Goal: Navigation & Orientation: Find specific page/section

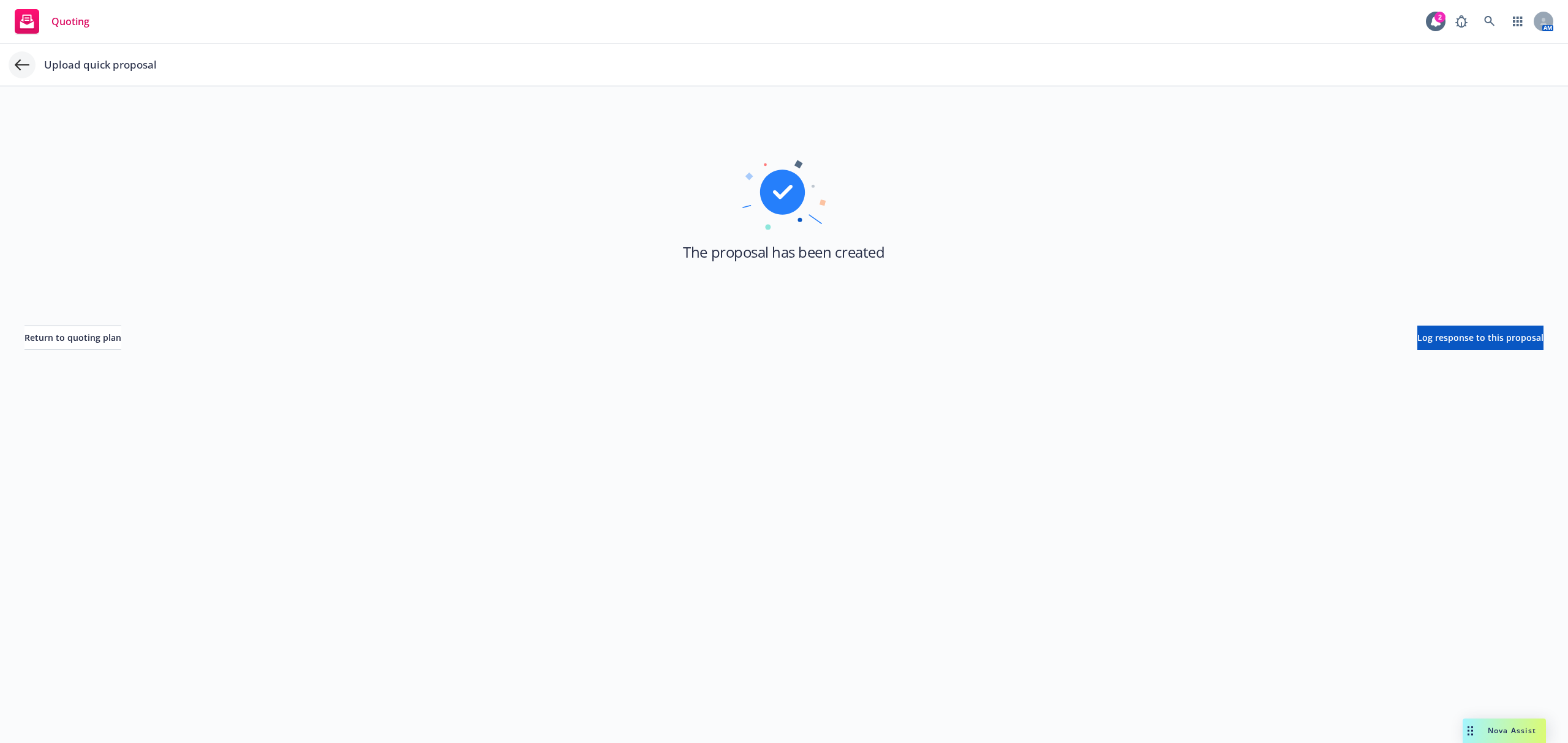
scroll to position [44, 0]
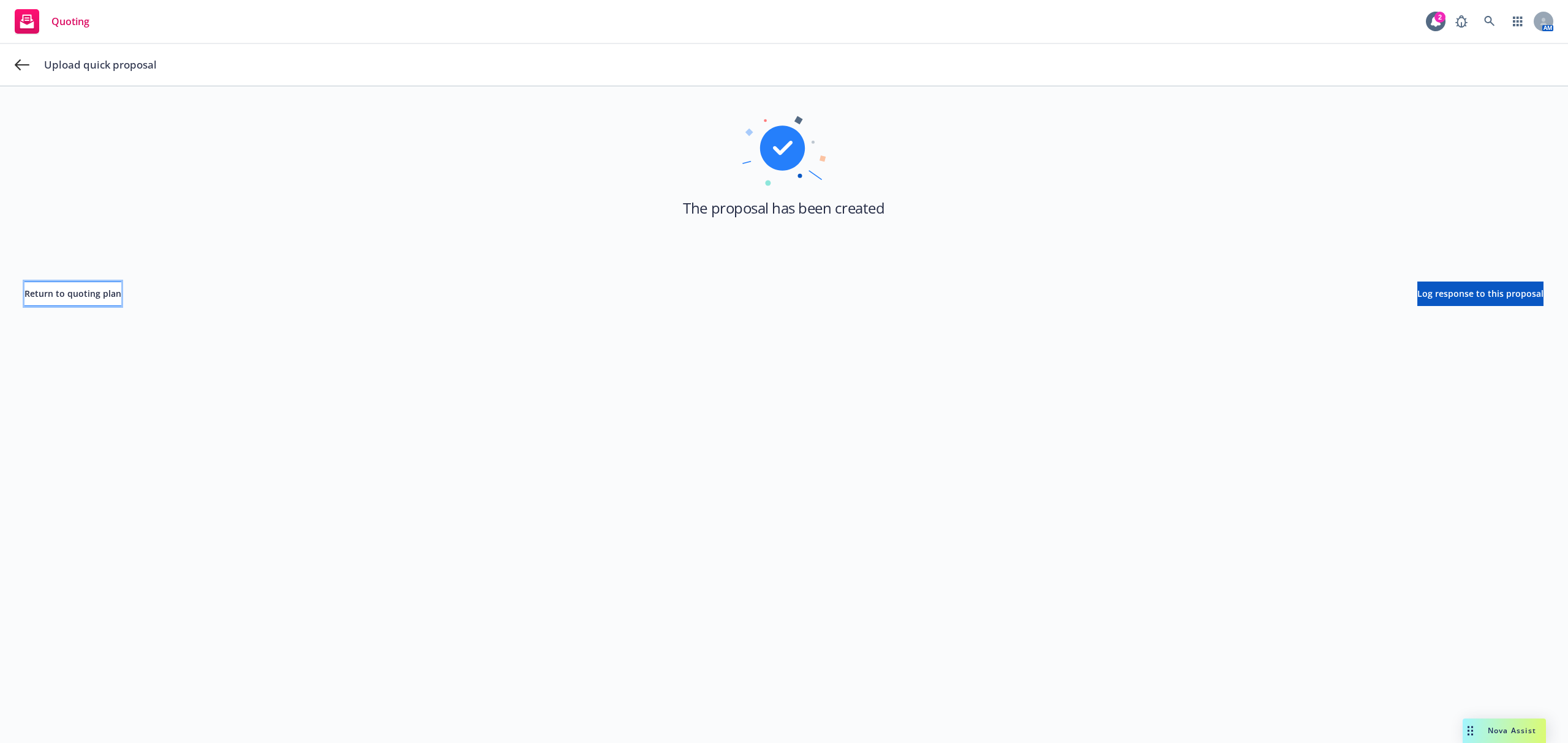
click at [110, 291] on span "Return to quoting plan" at bounding box center [72, 293] width 97 height 12
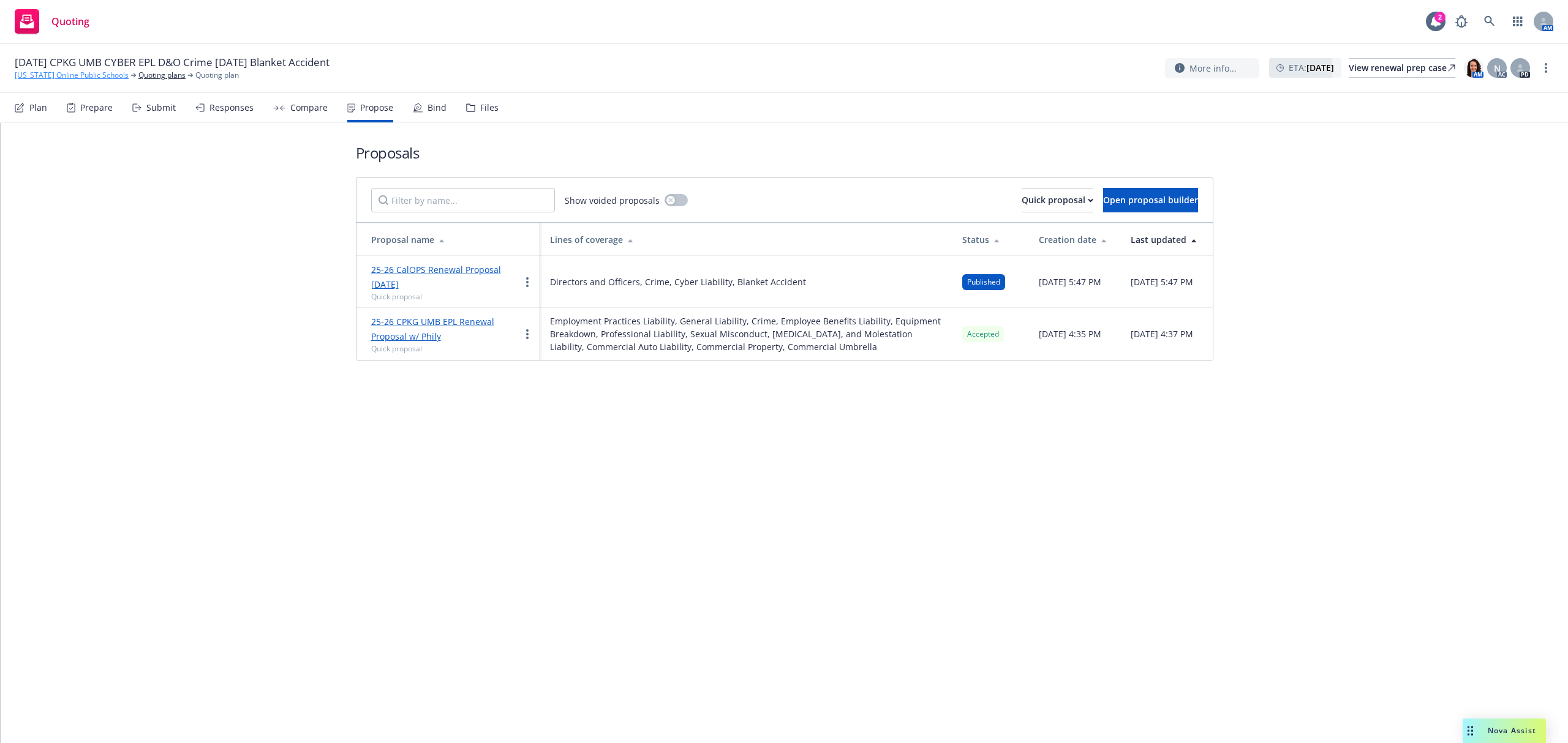
click at [39, 77] on link "[US_STATE] Online Public Schools" at bounding box center [72, 75] width 114 height 11
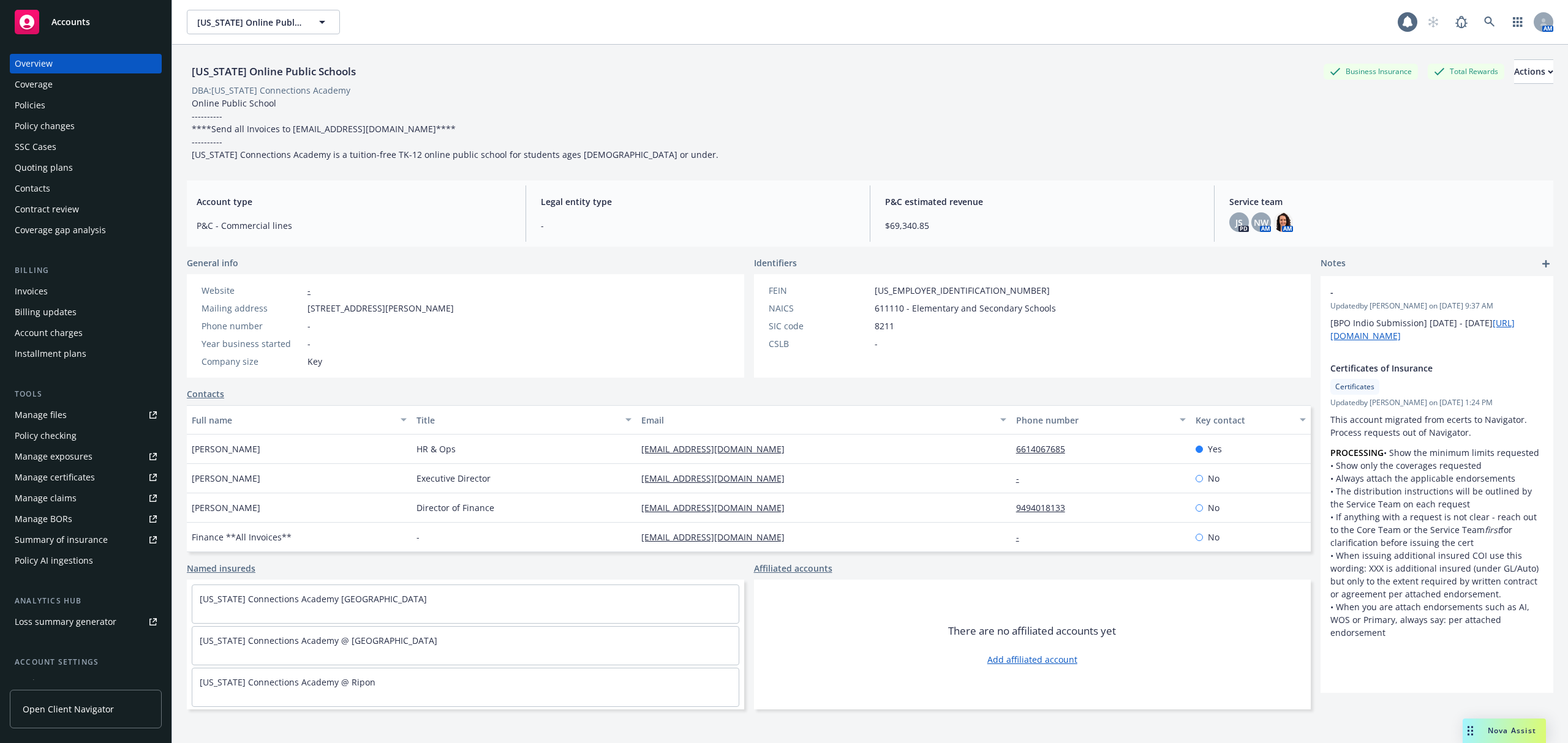
click at [44, 15] on div "Accounts" at bounding box center [86, 22] width 142 height 24
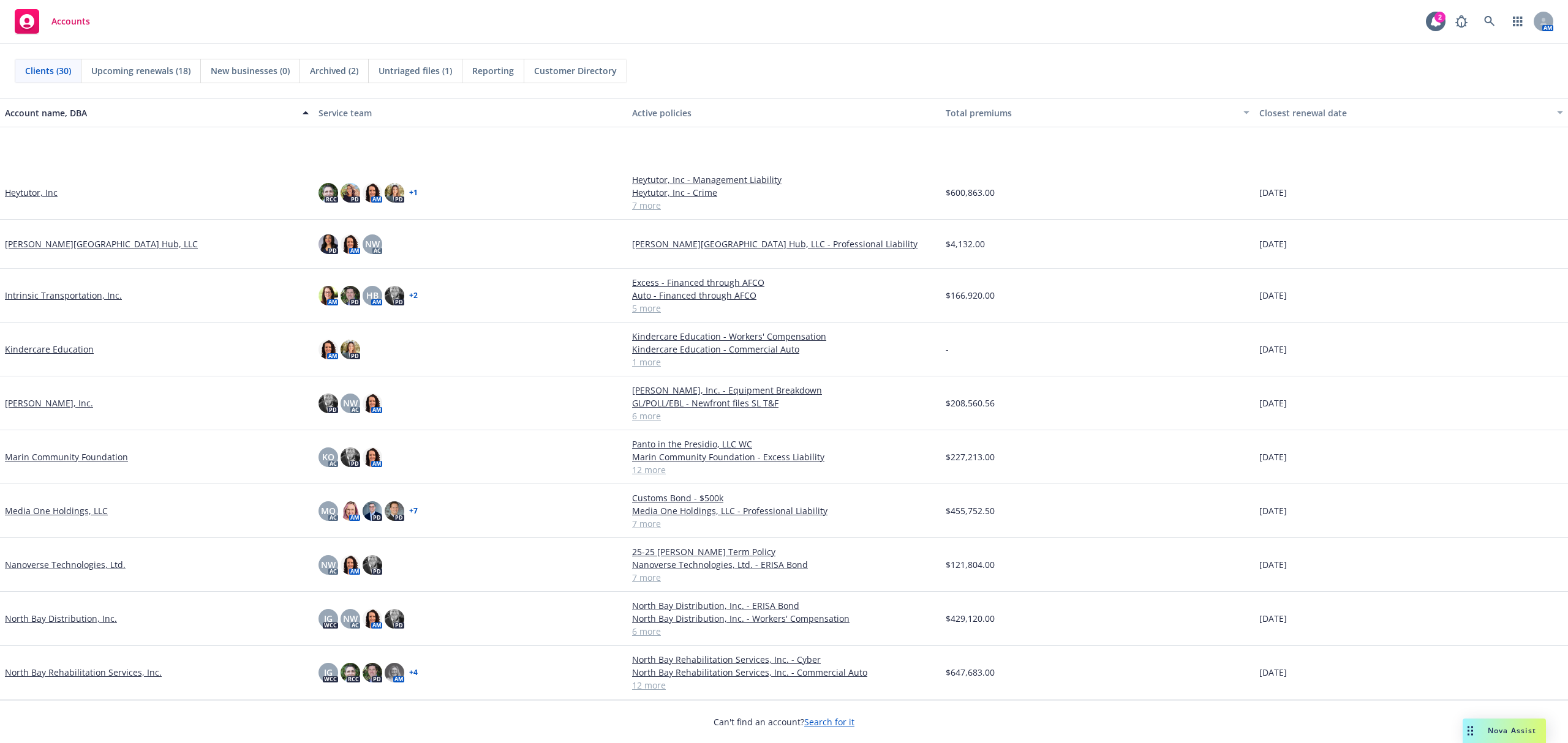
scroll to position [408, 0]
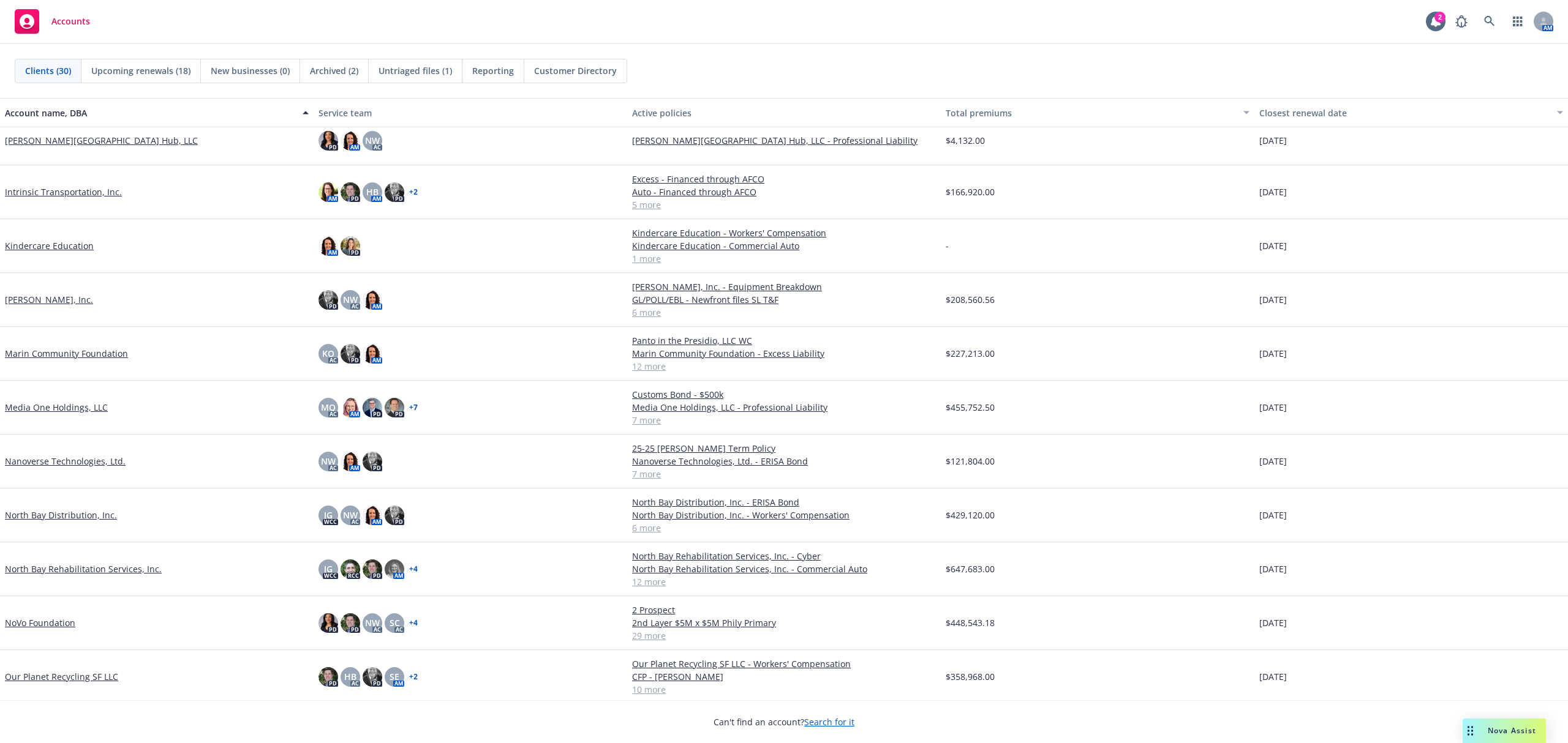
click at [59, 407] on link "Media One Holdings, LLC" at bounding box center [56, 407] width 103 height 13
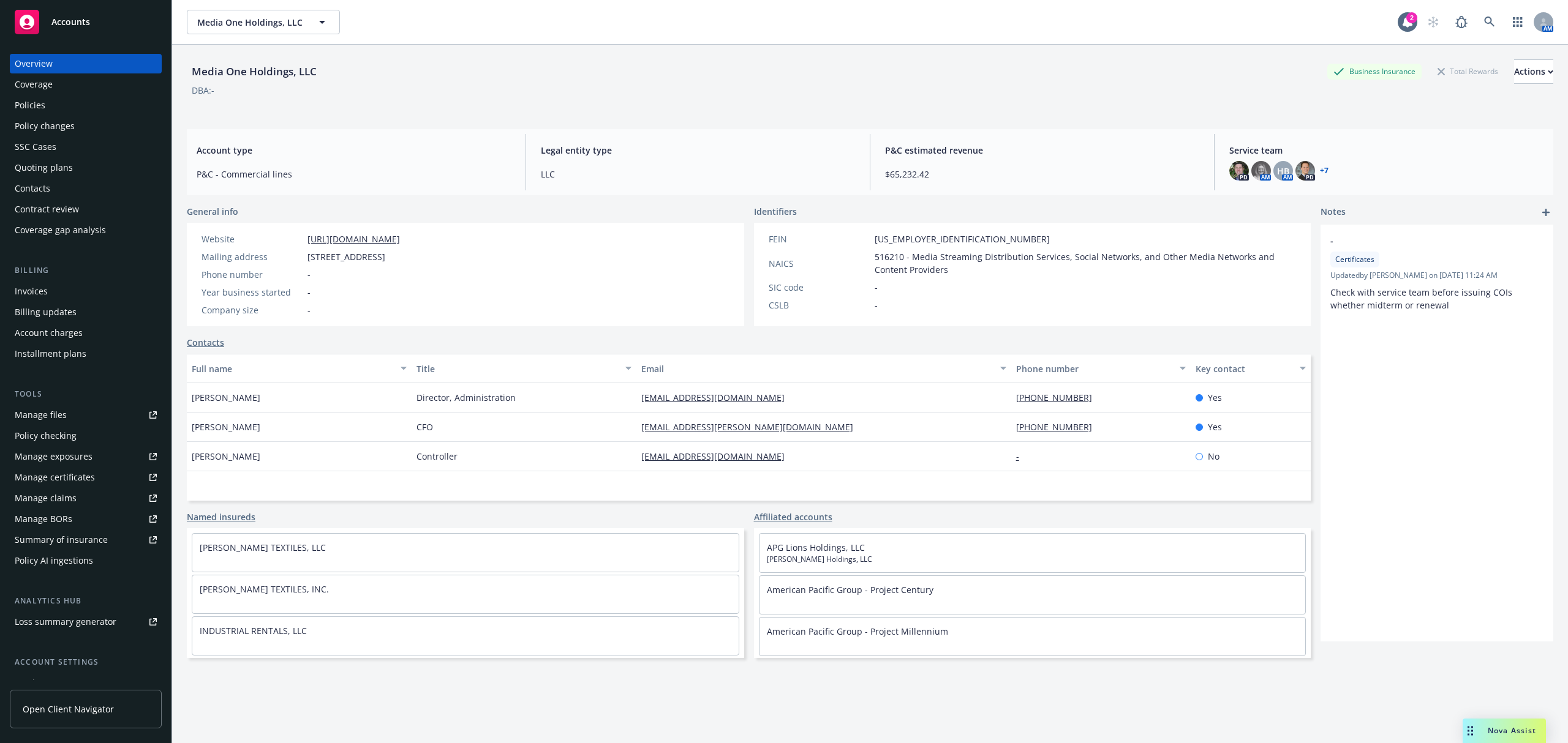
click at [77, 104] on div "Policies" at bounding box center [86, 105] width 142 height 19
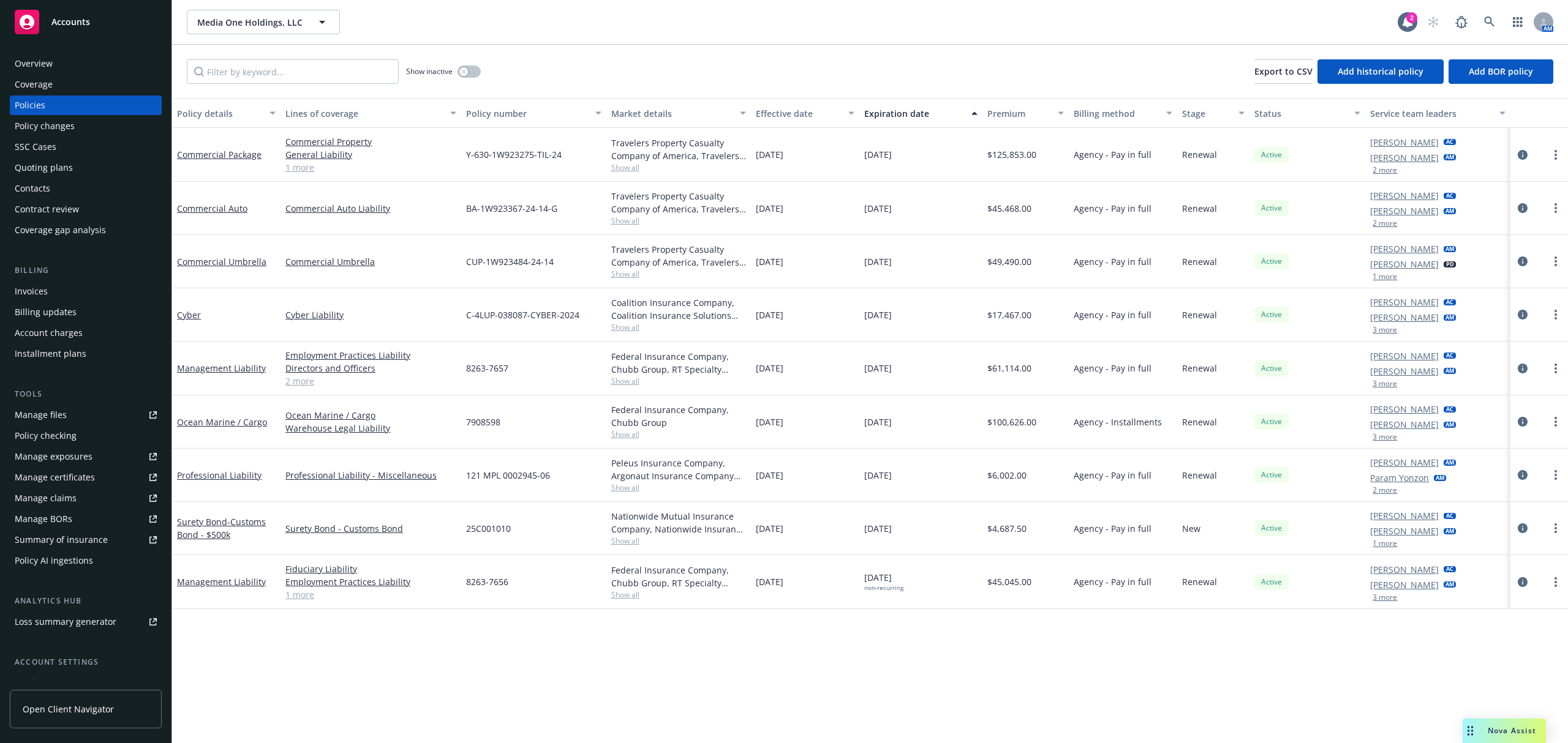
click at [296, 165] on link "1 more" at bounding box center [371, 167] width 171 height 13
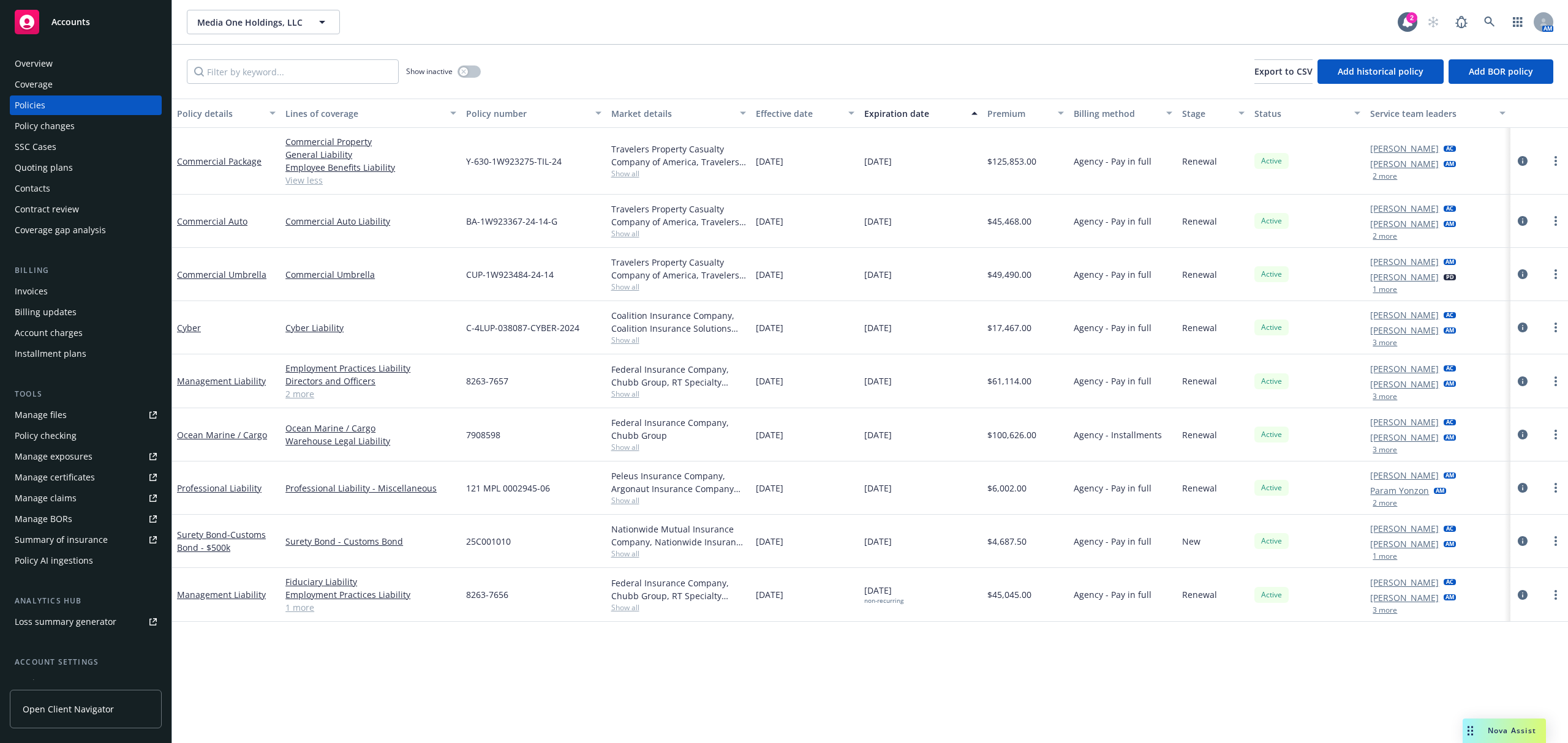
click at [301, 397] on link "2 more" at bounding box center [371, 394] width 171 height 13
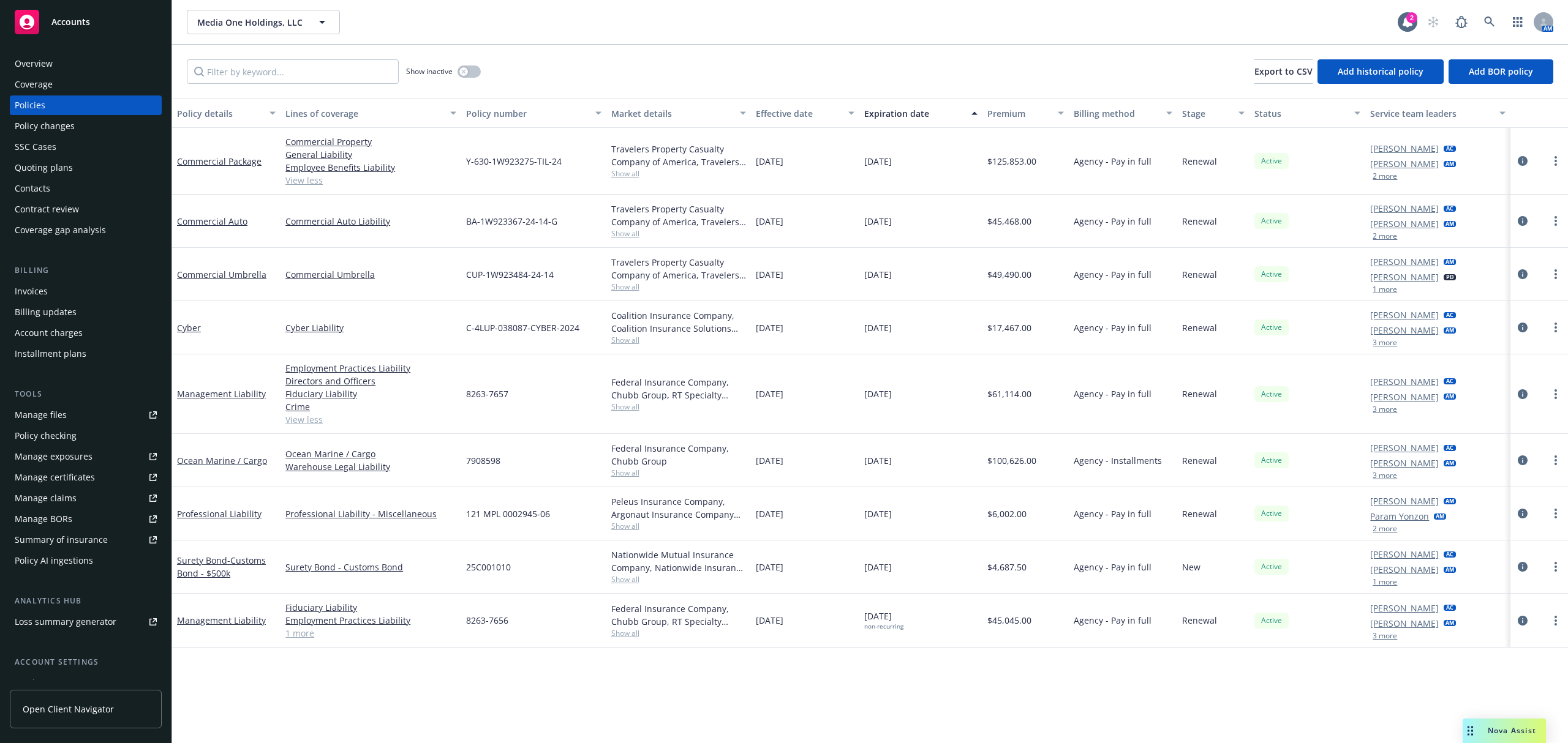
click at [305, 634] on link "1 more" at bounding box center [371, 633] width 171 height 13
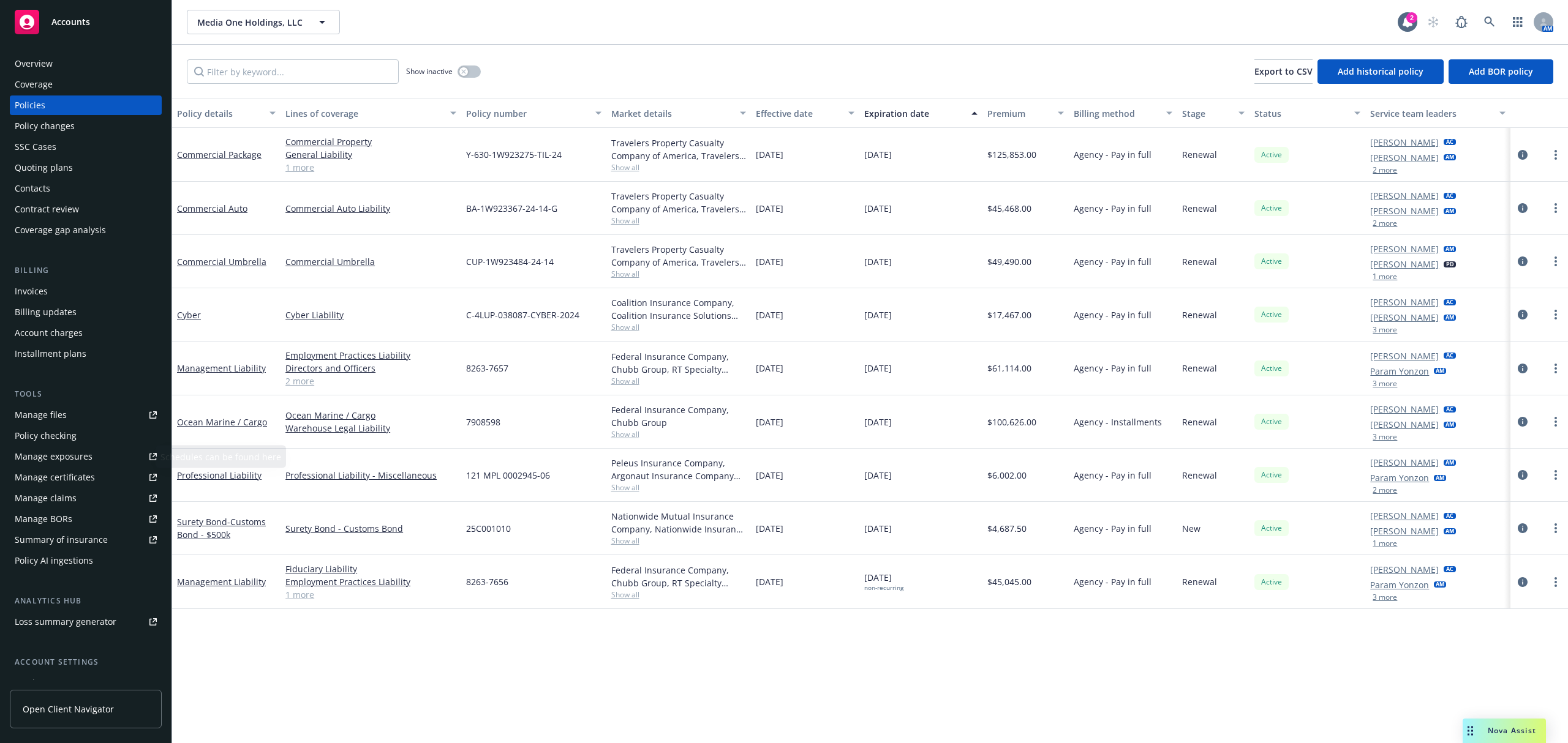
click at [56, 456] on div "Manage exposures" at bounding box center [54, 456] width 78 height 19
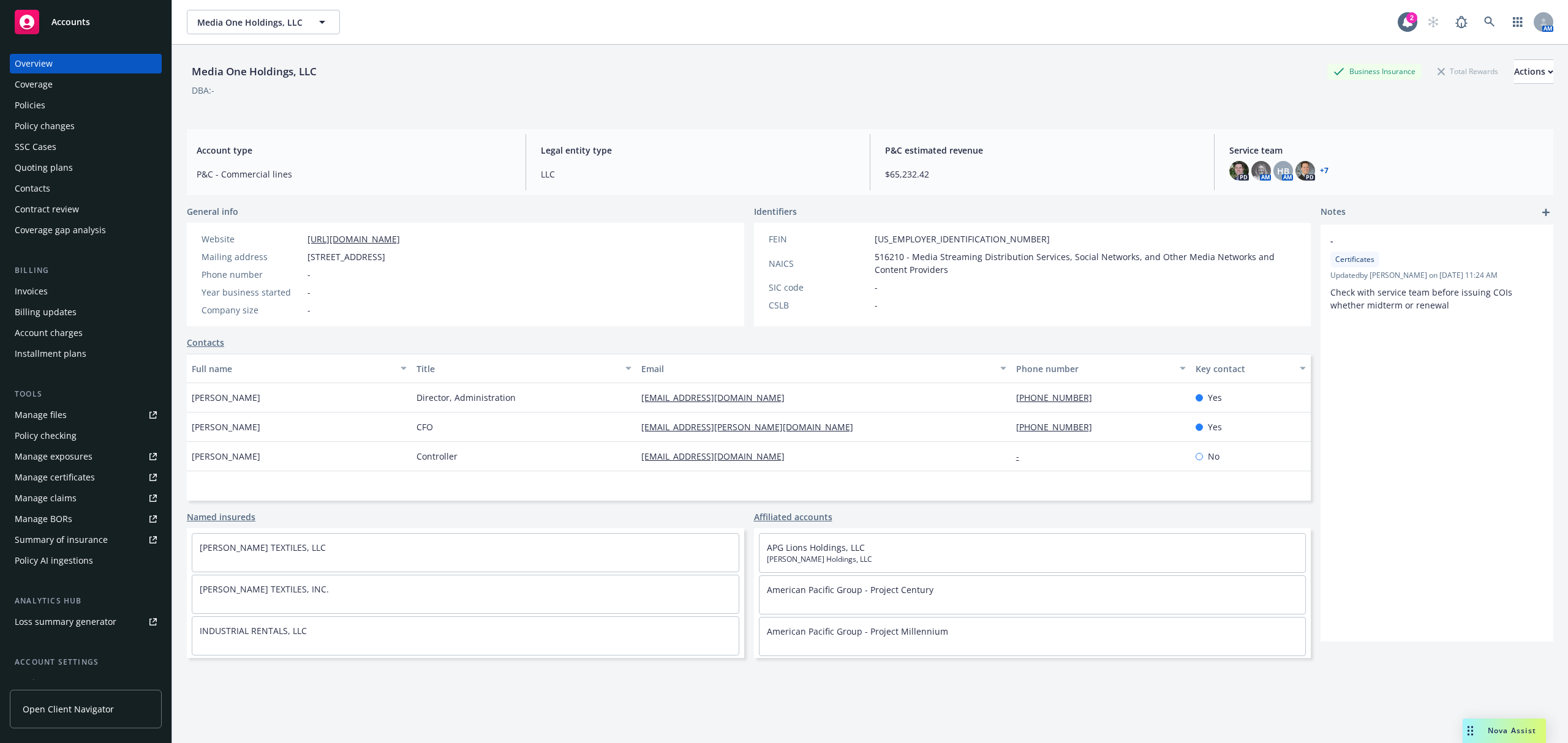
click at [49, 99] on div "Policies" at bounding box center [86, 105] width 142 height 19
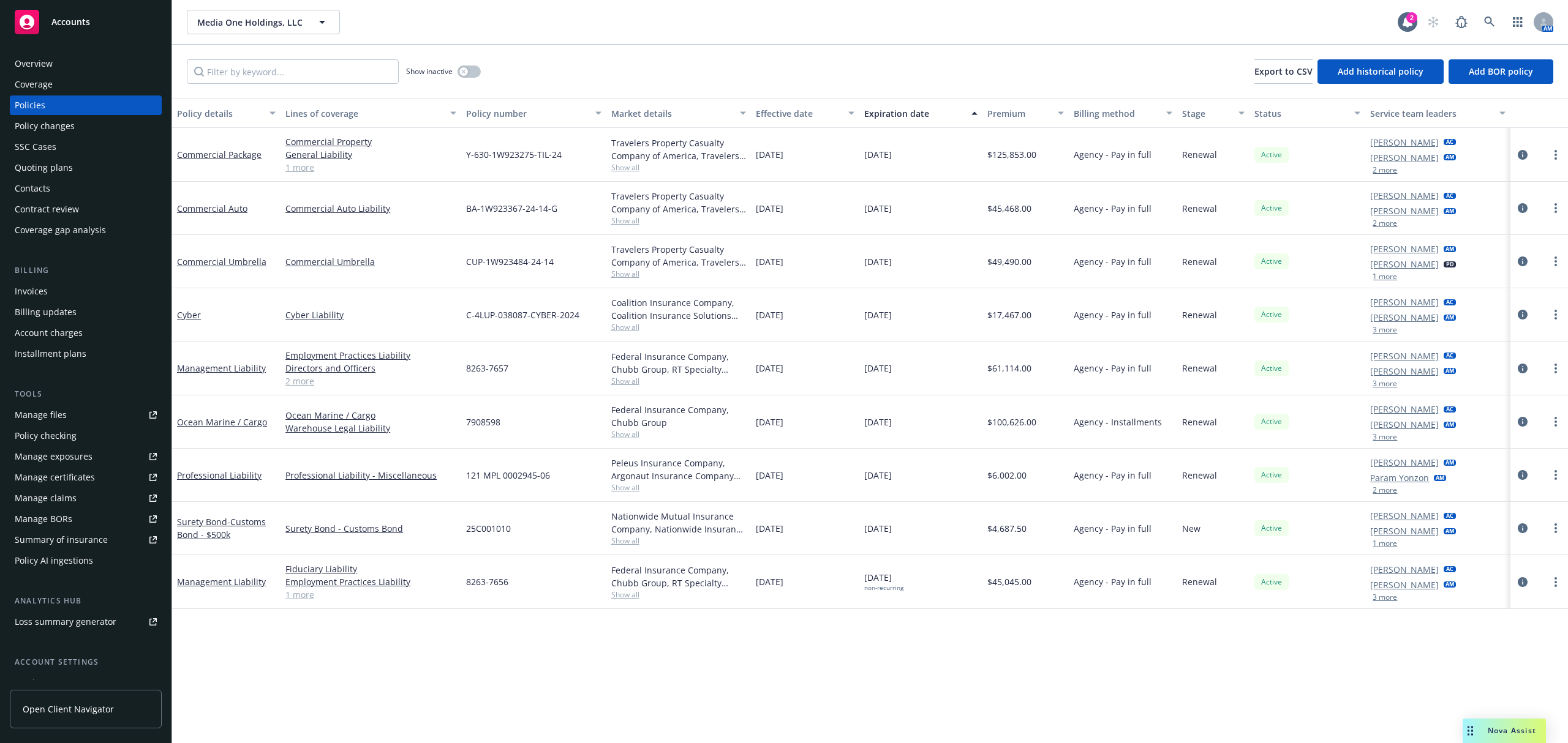
click at [1373, 175] on div "[PERSON_NAME] AC [PERSON_NAME] AM 2 more" at bounding box center [1438, 155] width 145 height 54
click at [1386, 175] on div "[PERSON_NAME] AC [PERSON_NAME] AM 2 more" at bounding box center [1438, 155] width 145 height 54
click at [1385, 170] on button "2 more" at bounding box center [1384, 170] width 24 height 7
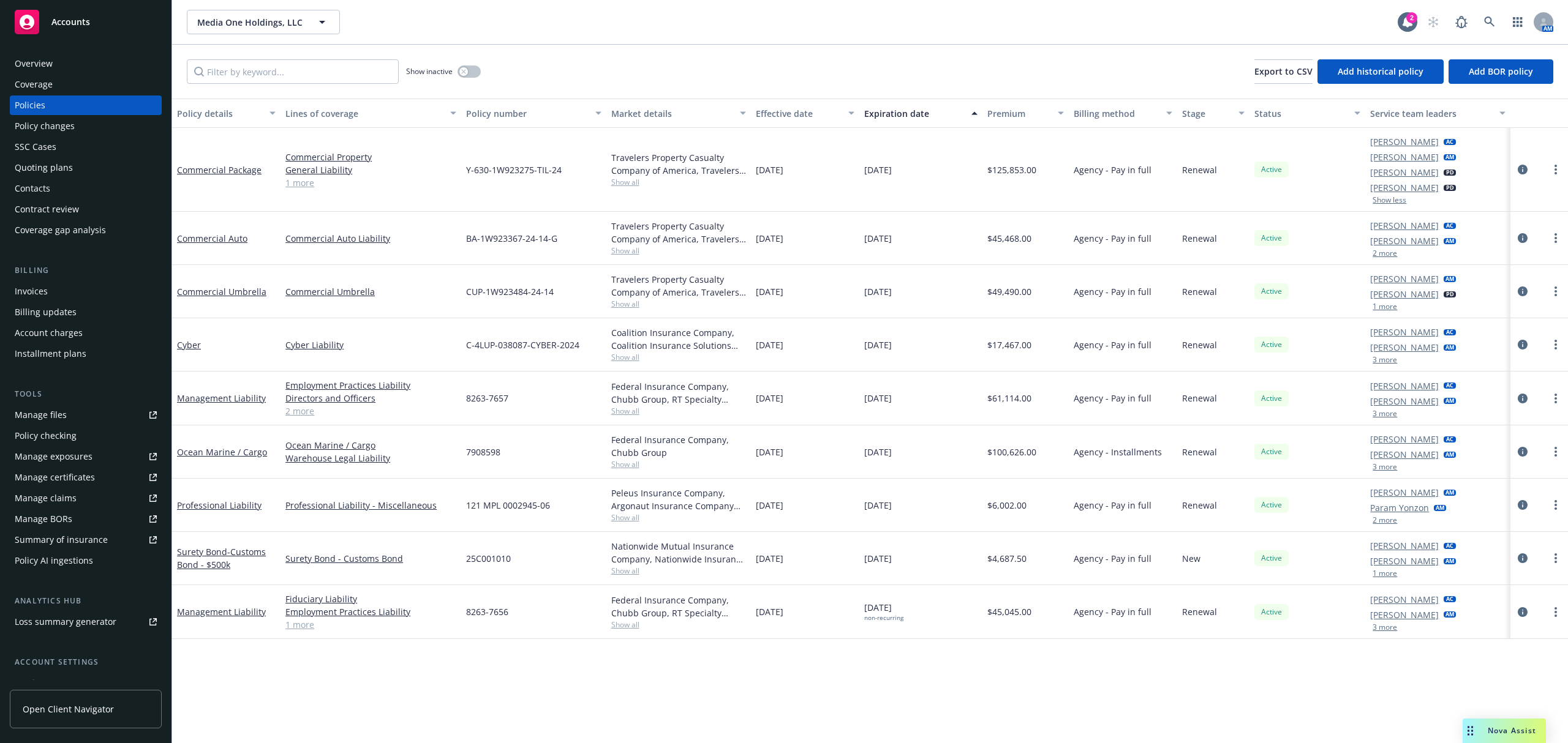
click at [1375, 253] on button "2 more" at bounding box center [1384, 253] width 24 height 7
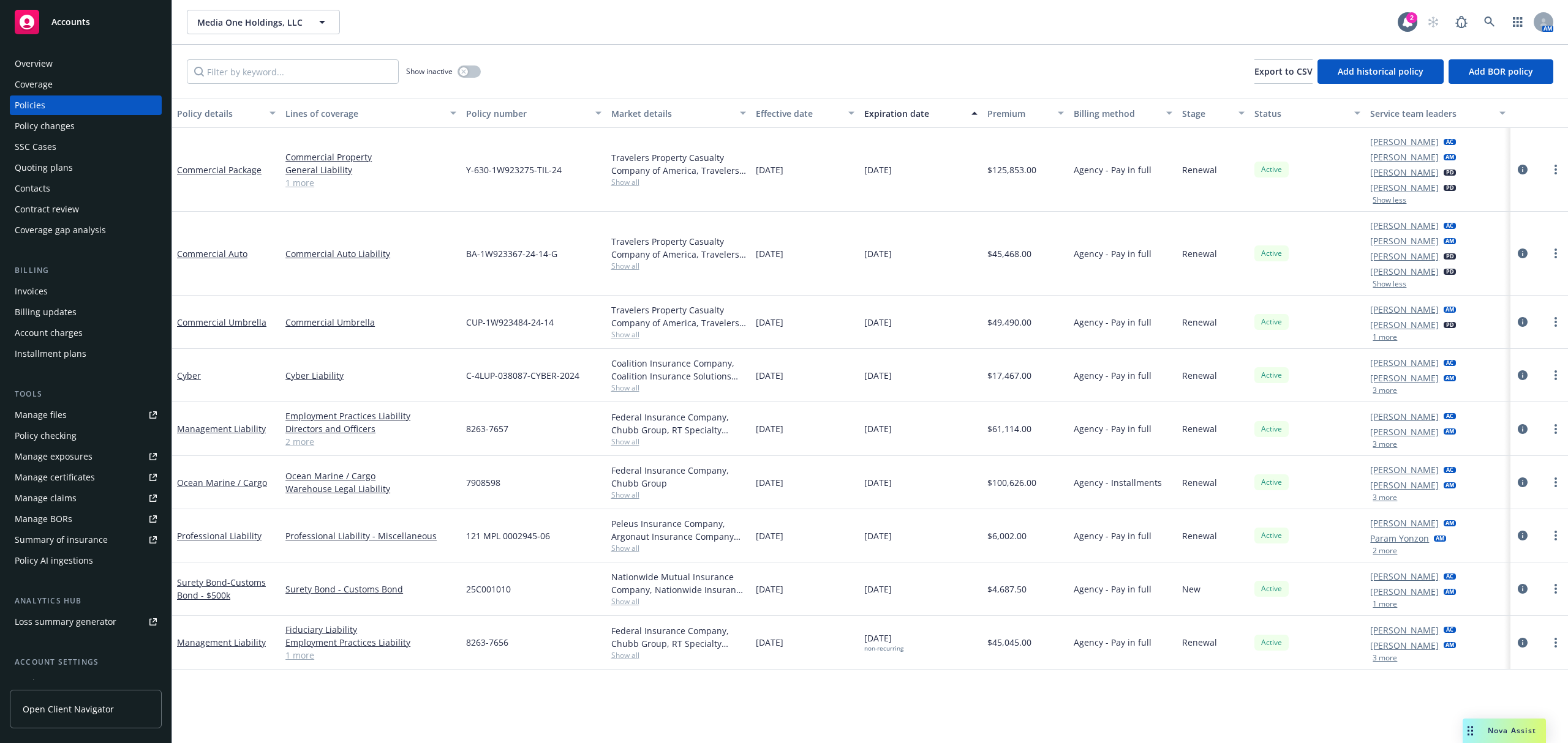
click at [1390, 341] on button "1 more" at bounding box center [1384, 338] width 24 height 7
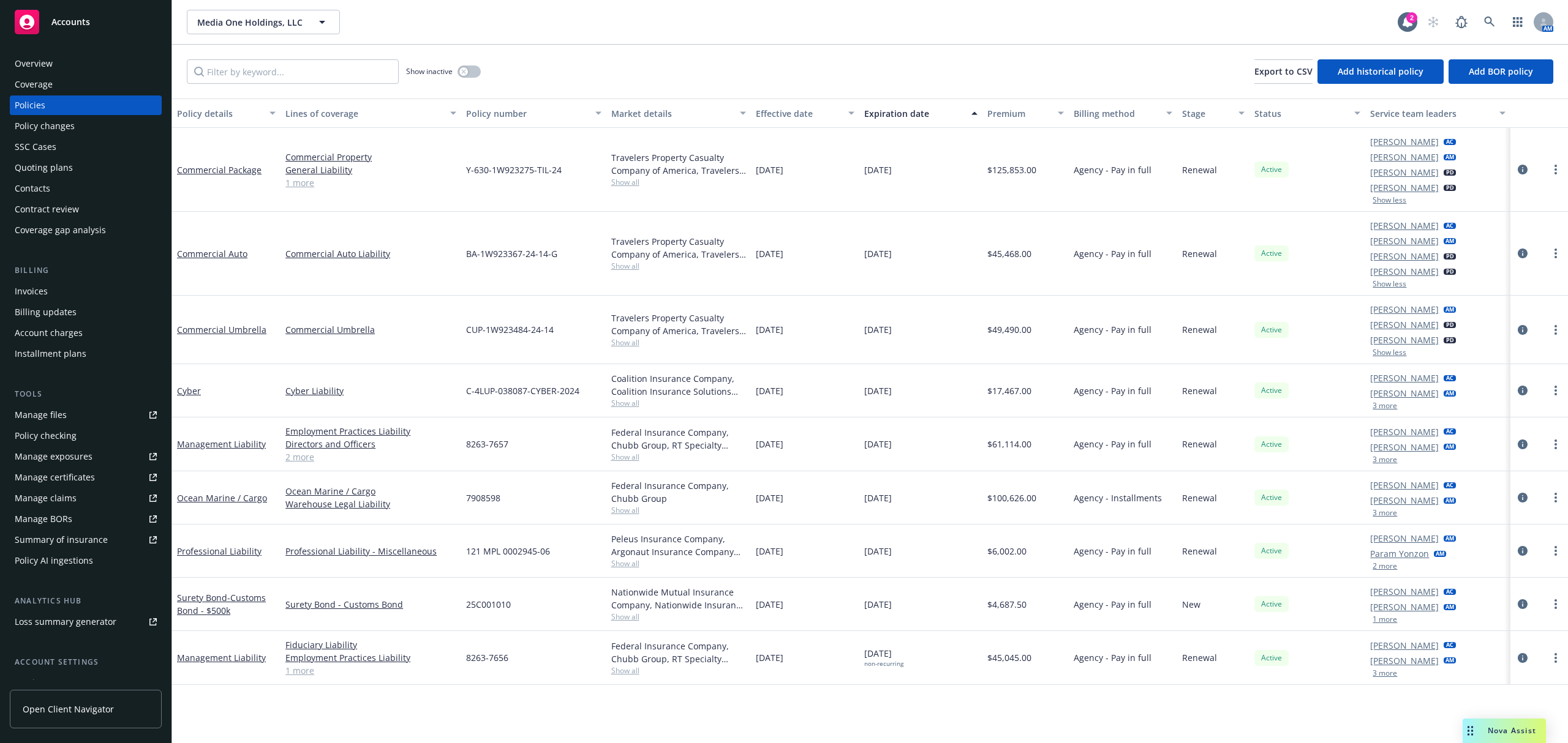
click at [1381, 408] on button "3 more" at bounding box center [1384, 406] width 24 height 7
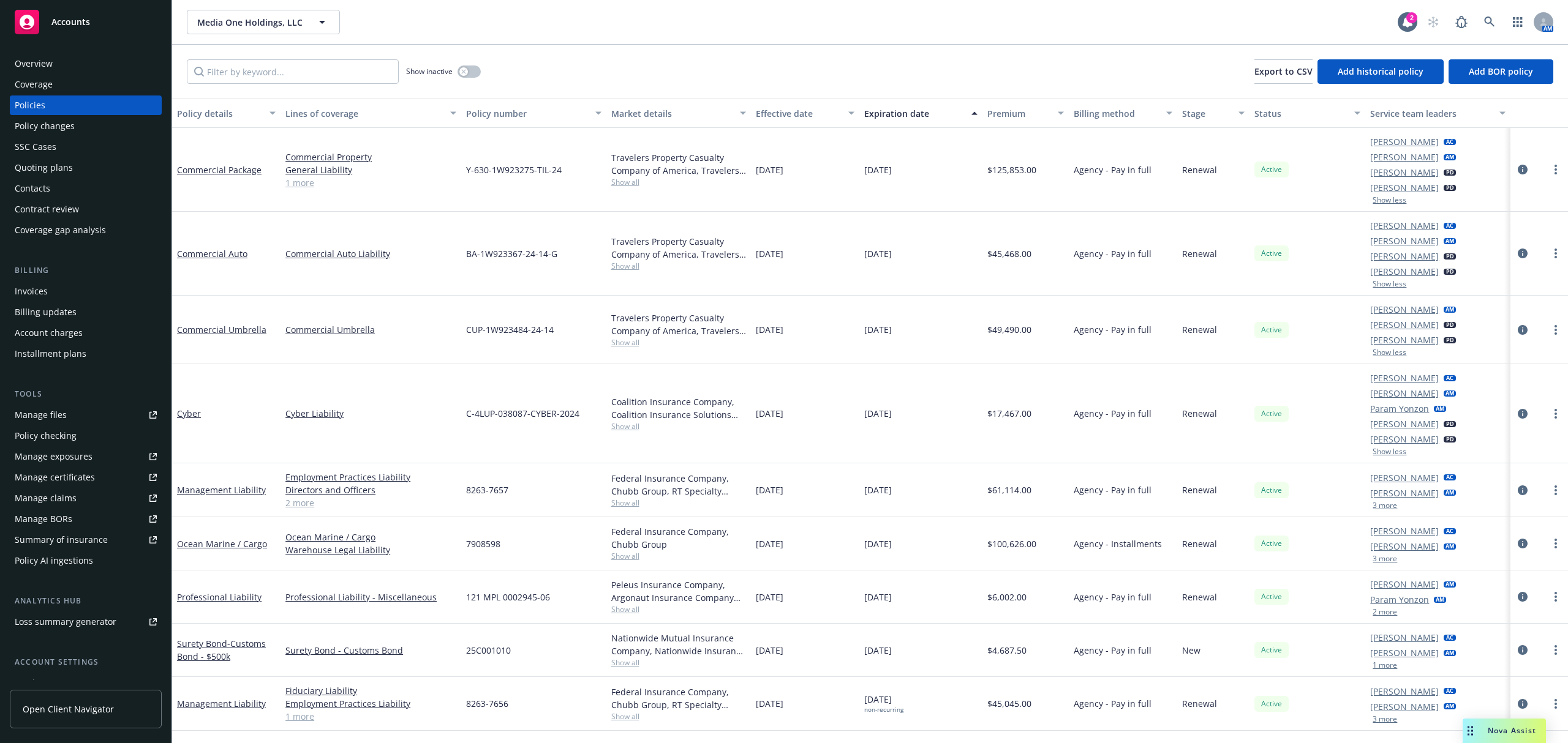
click at [1383, 506] on button "3 more" at bounding box center [1384, 506] width 24 height 7
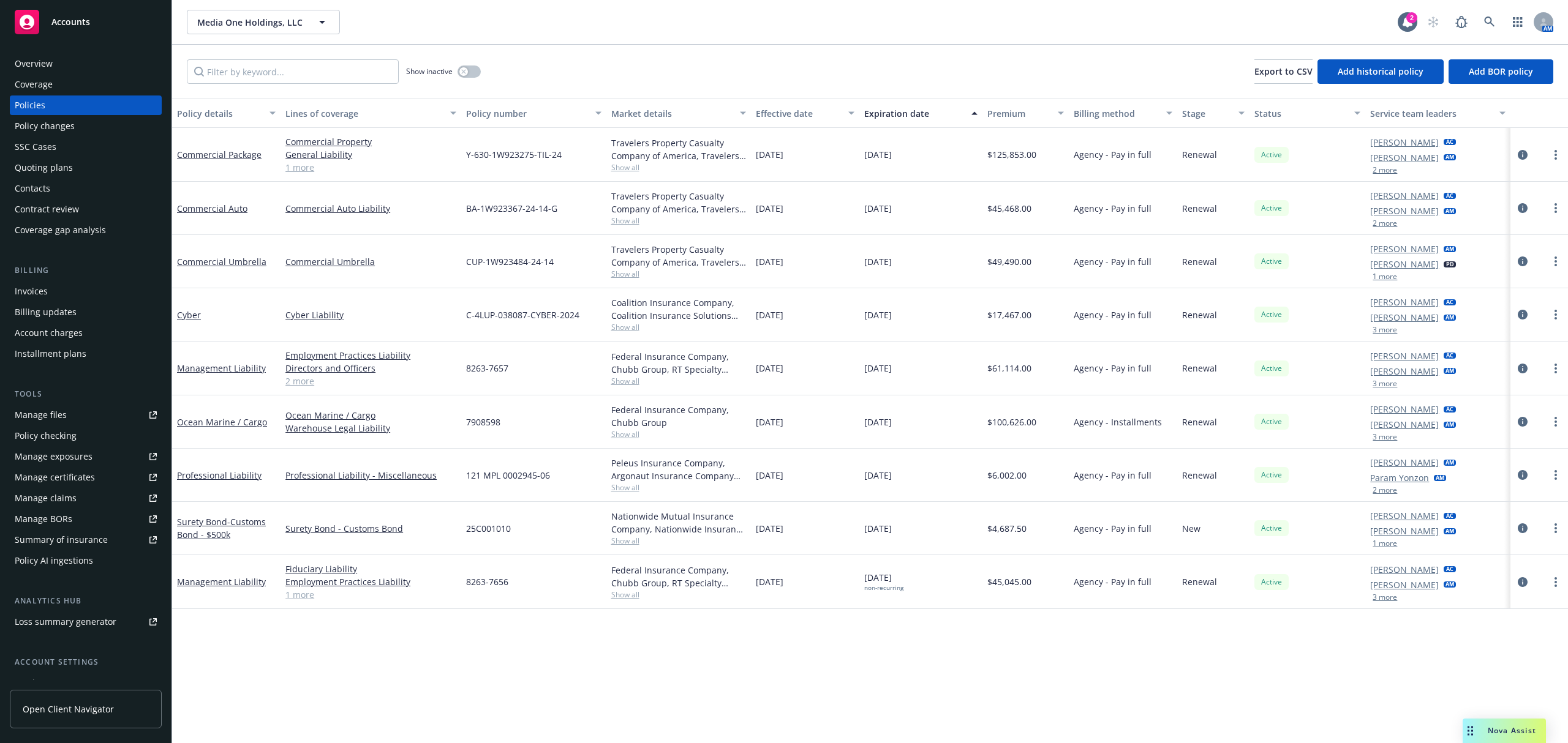
click at [1388, 605] on div "[PERSON_NAME] AC [PERSON_NAME] AM 3 more" at bounding box center [1438, 582] width 145 height 54
click at [1382, 596] on button "3 more" at bounding box center [1384, 598] width 24 height 7
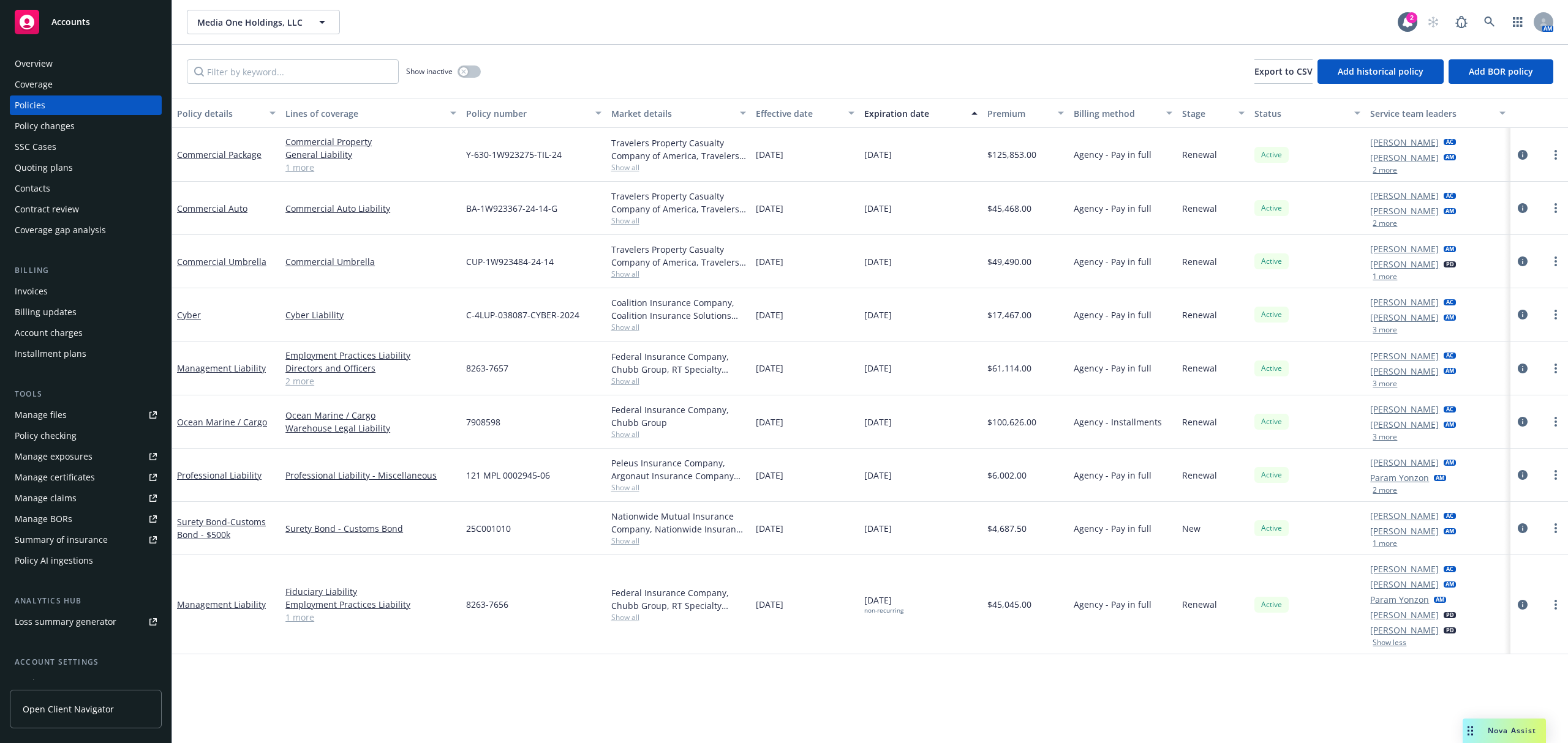
click at [1383, 328] on button "3 more" at bounding box center [1384, 330] width 24 height 7
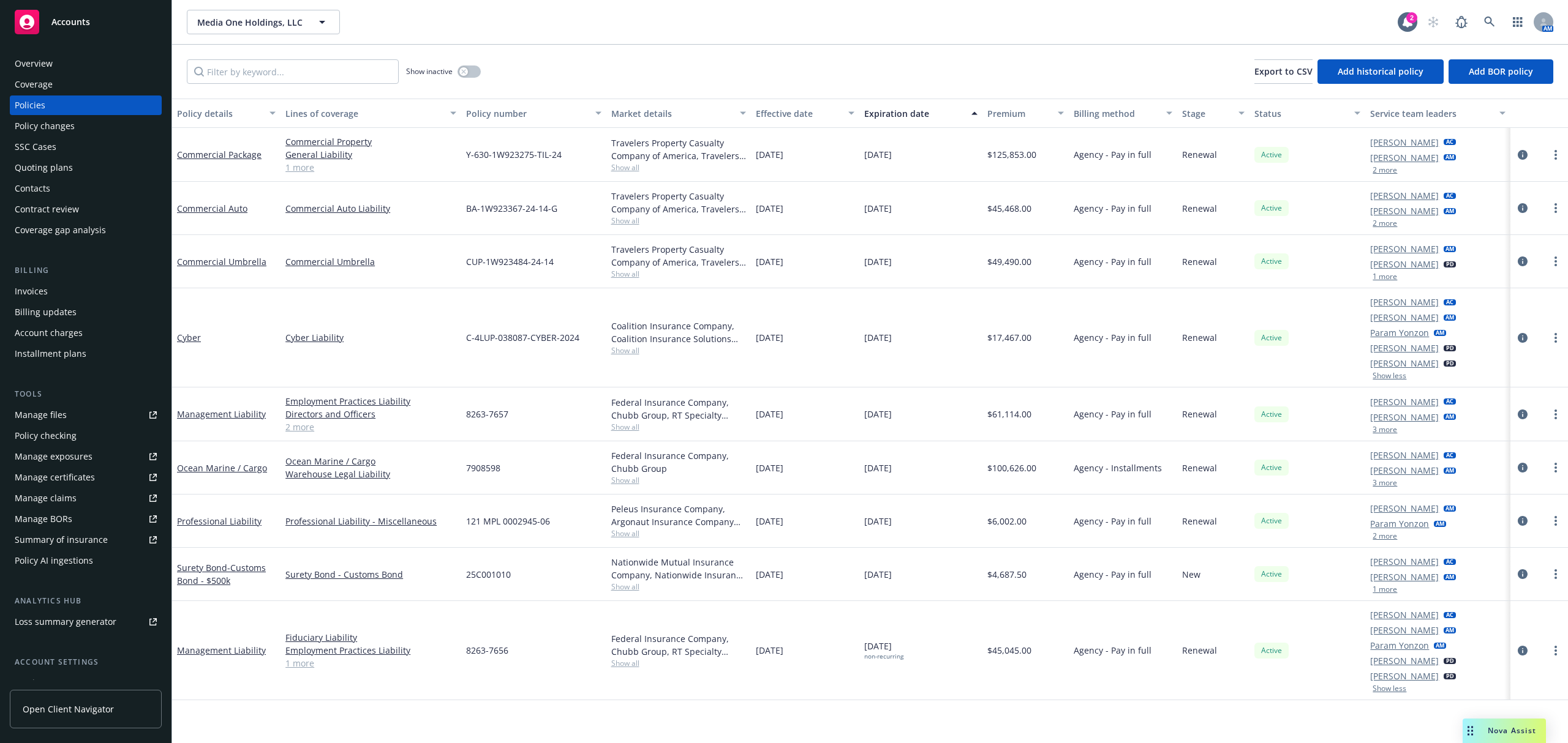
click at [62, 332] on div "Account charges" at bounding box center [49, 333] width 68 height 19
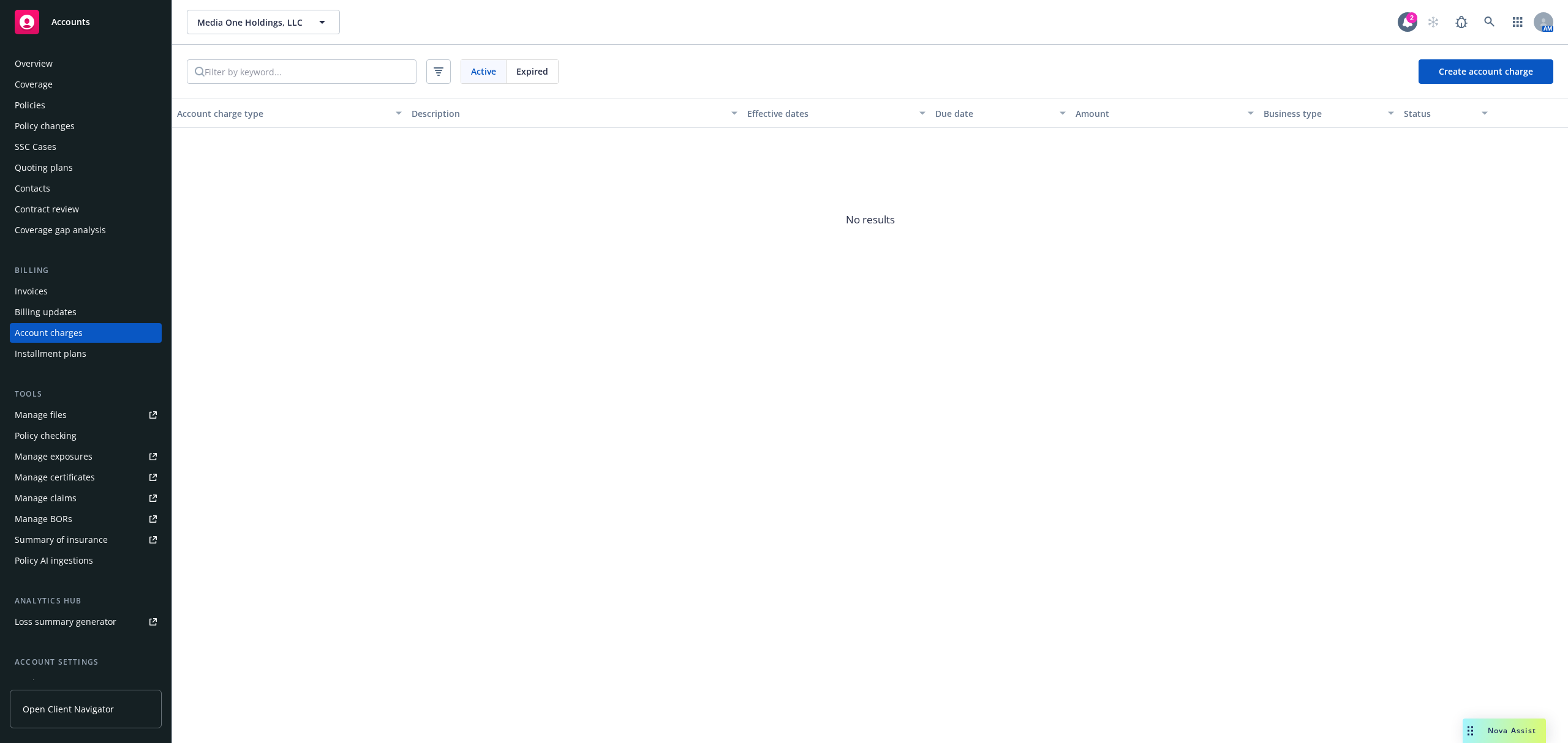
click at [49, 104] on div "Policies" at bounding box center [86, 105] width 142 height 19
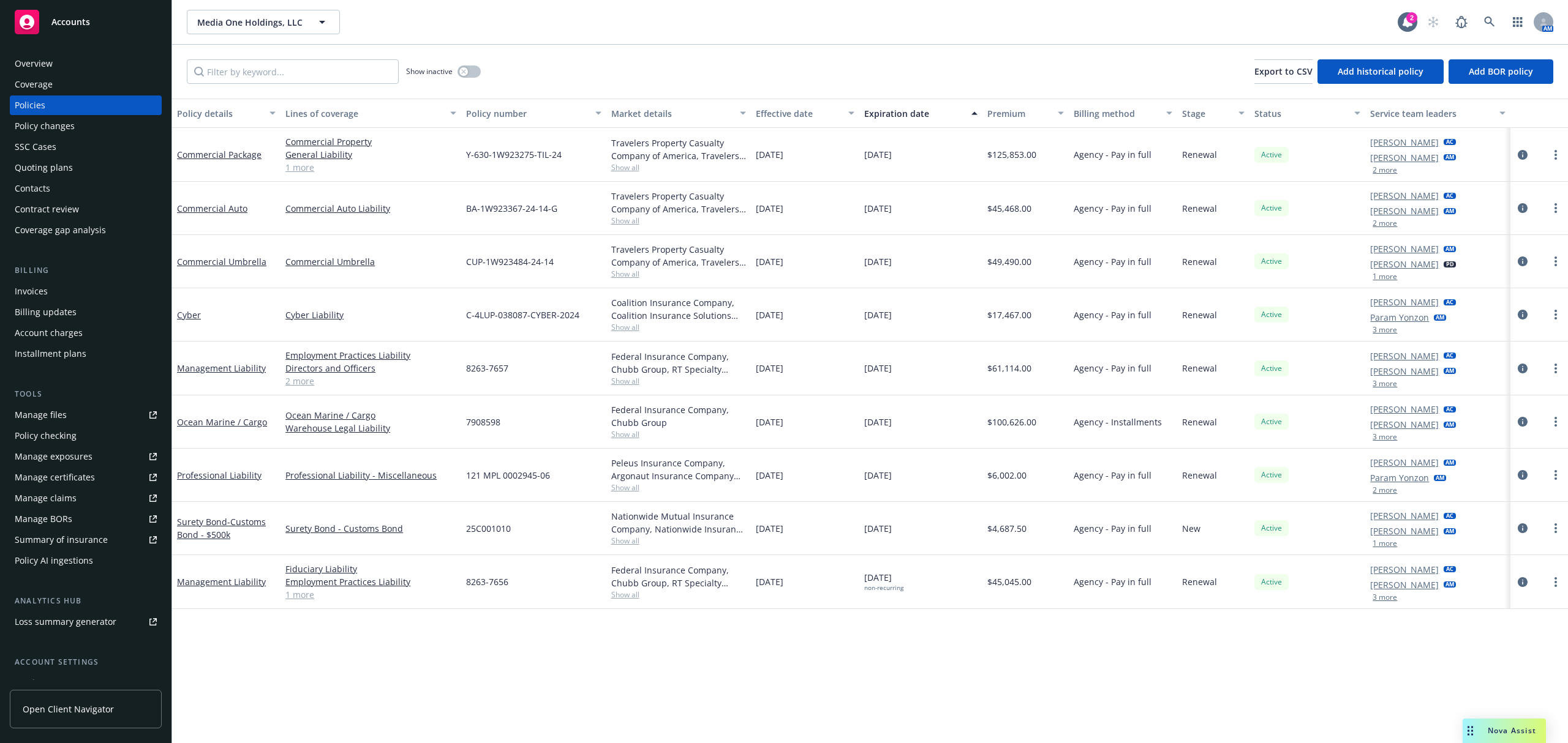
click at [28, 164] on div "Quoting plans" at bounding box center [44, 167] width 58 height 19
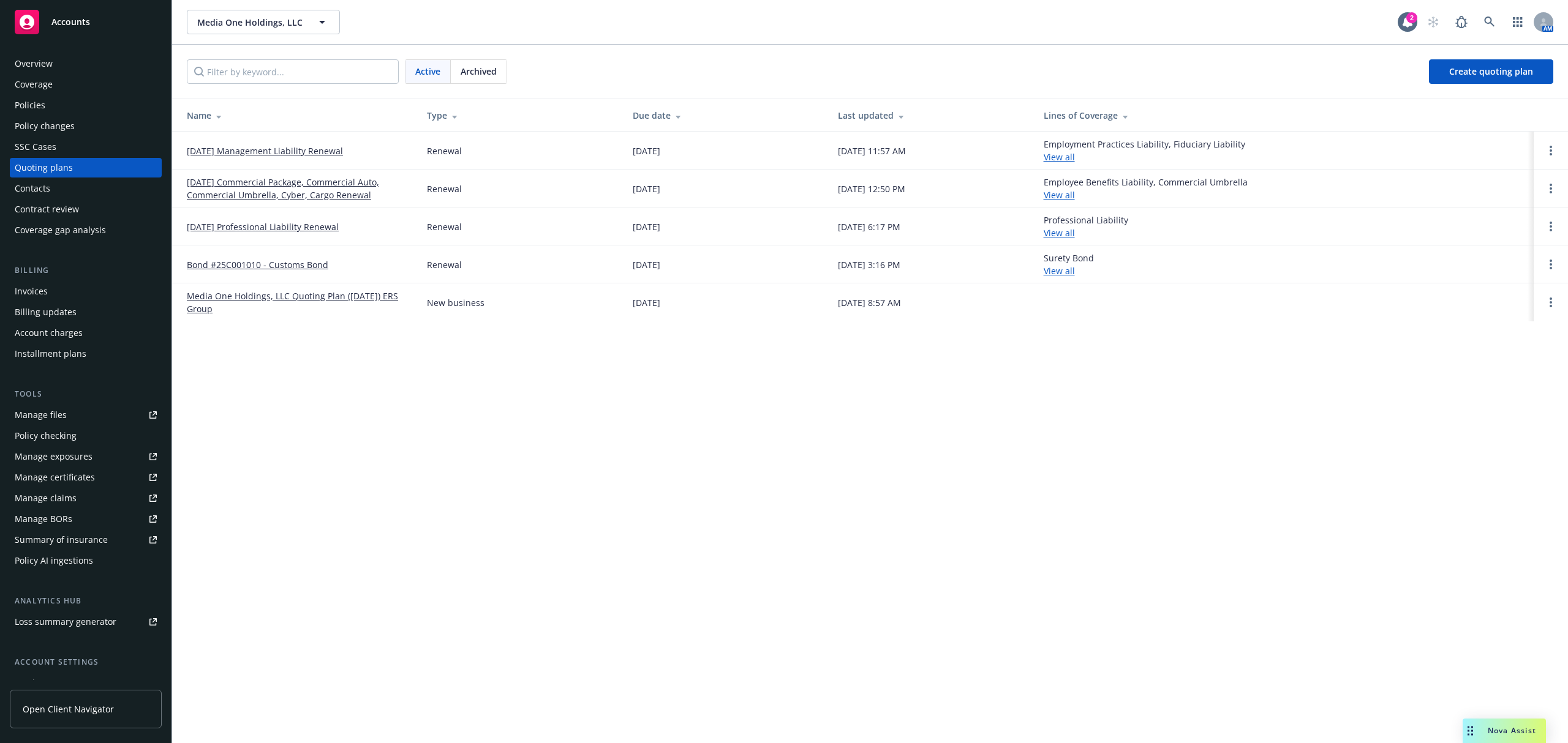
click at [305, 183] on link "[DATE] Commercial Package, Commercial Auto, Commercial Umbrella, Cyber, Cargo R…" at bounding box center [296, 188] width 220 height 26
